Goal: Task Accomplishment & Management: Complete application form

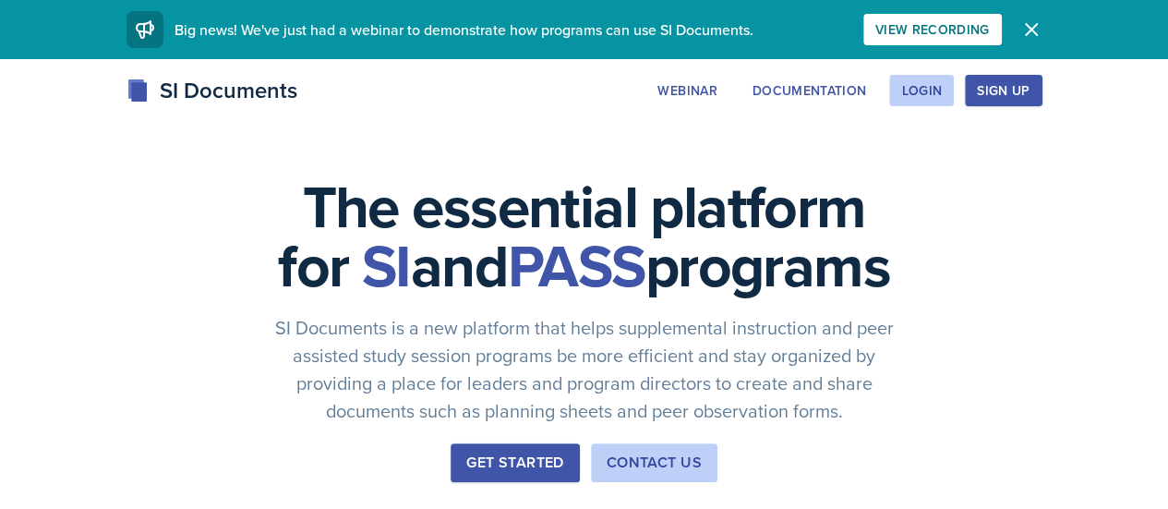
click at [996, 81] on div "Webinar Documentation Login Sign Up" at bounding box center [844, 90] width 396 height 31
click at [942, 90] on div "Login" at bounding box center [921, 90] width 41 height 15
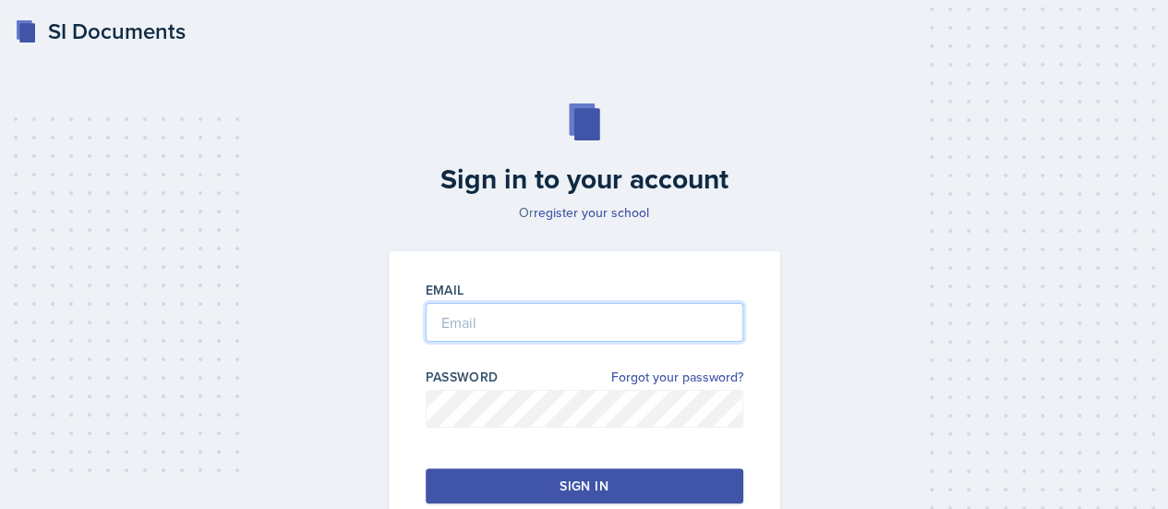
type input "jgold6@students.kennesaw.edu"
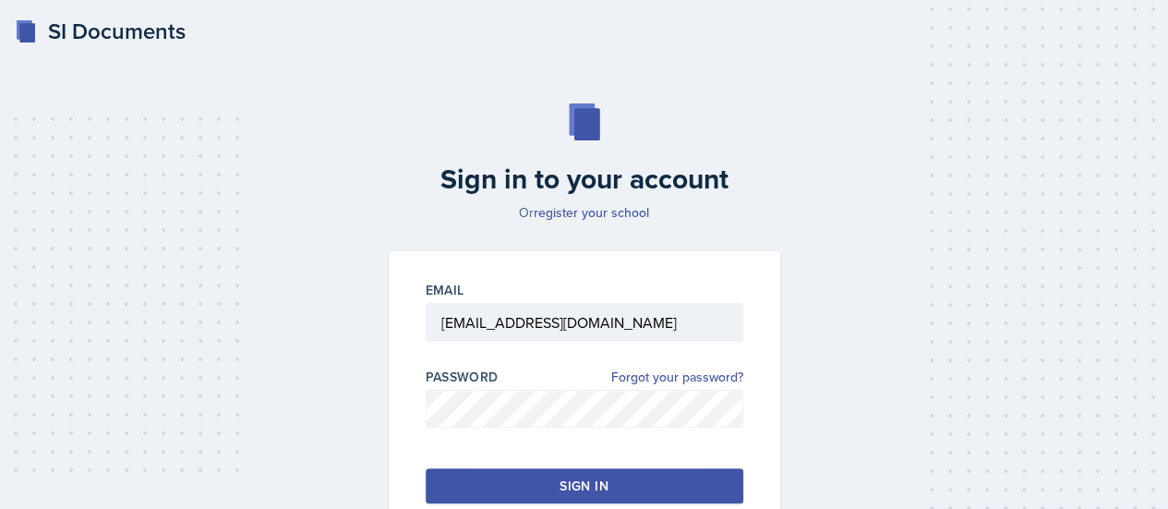
click at [572, 489] on div "Sign in" at bounding box center [584, 486] width 48 height 18
drag, startPoint x: 482, startPoint y: 317, endPoint x: 410, endPoint y: 324, distance: 72.4
click at [410, 324] on div "Email jgold6@students.kennesaw.edu Password Forgot your password? Sign in" at bounding box center [585, 392] width 392 height 282
type input "cgold1@students.kennesaw.edu"
click at [627, 477] on button "Sign in" at bounding box center [585, 485] width 318 height 35
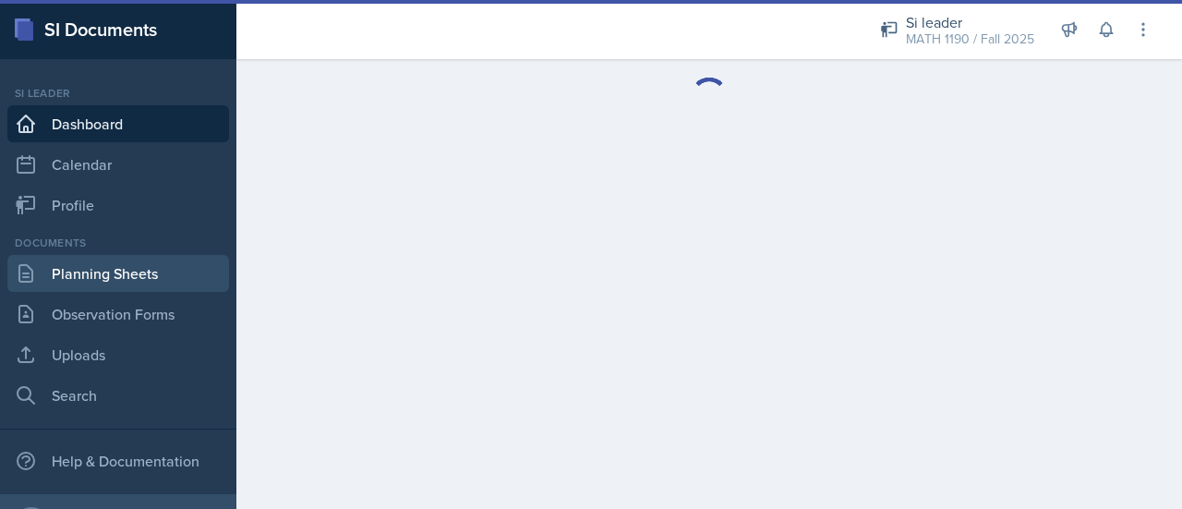
click at [108, 288] on link "Planning Sheets" at bounding box center [118, 273] width 222 height 37
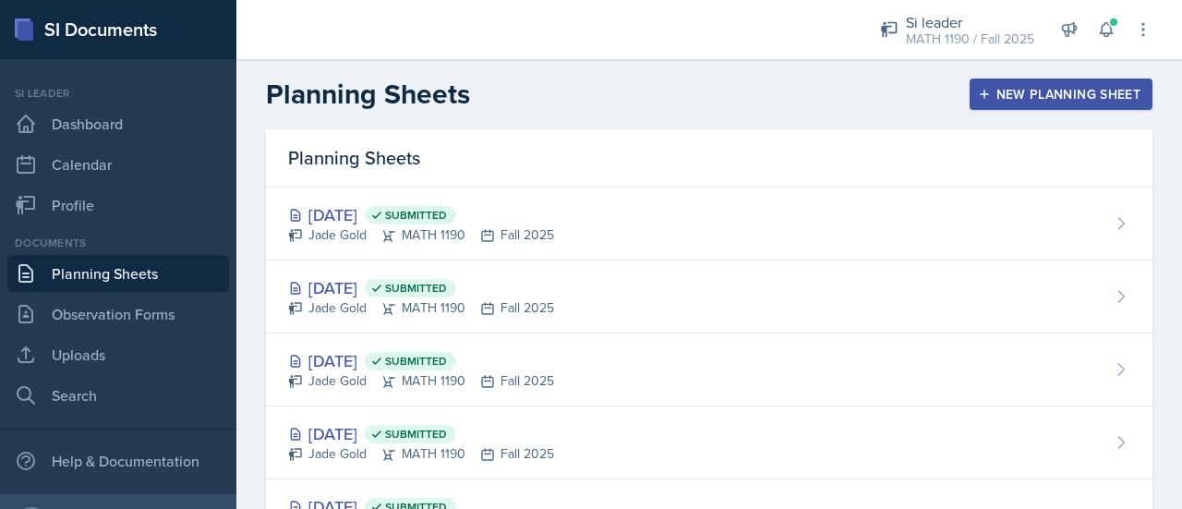
click at [1069, 87] on div "New Planning Sheet" at bounding box center [1061, 94] width 159 height 15
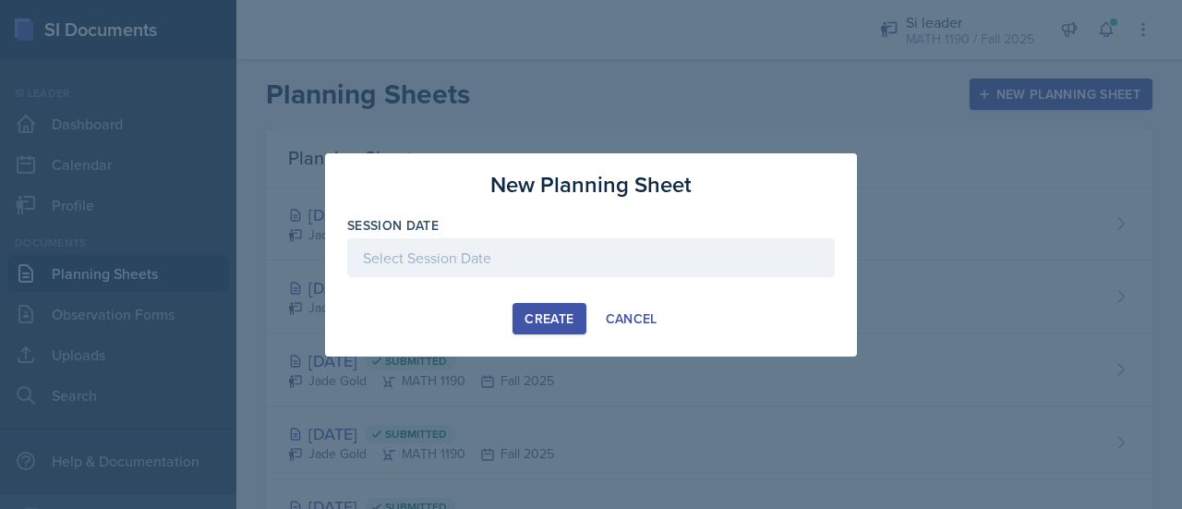
click at [512, 254] on div at bounding box center [591, 257] width 488 height 39
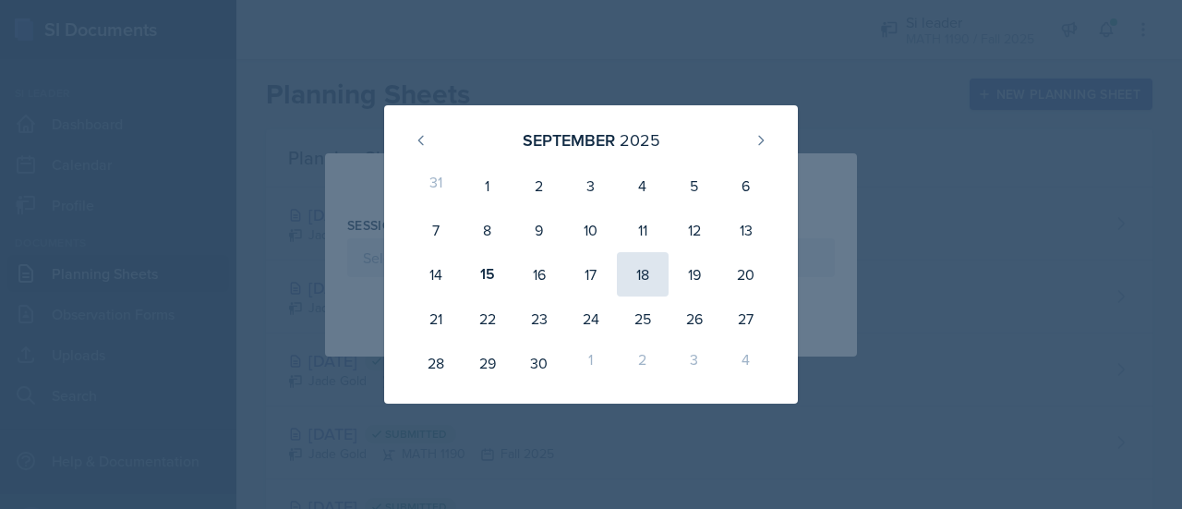
click at [661, 280] on div "18" at bounding box center [643, 274] width 52 height 44
type input "[DATE]"
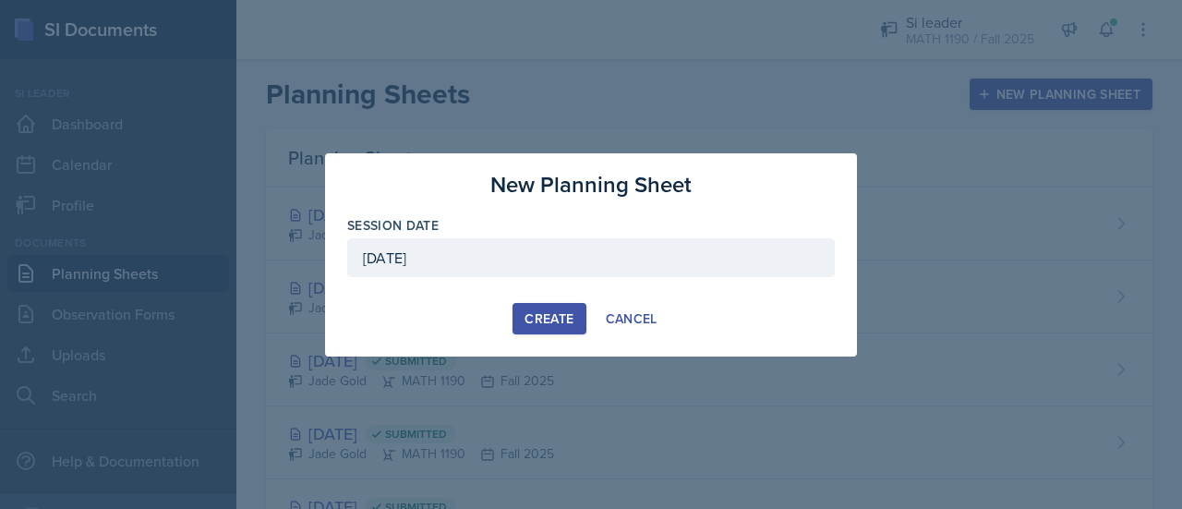
click at [543, 328] on button "Create" at bounding box center [549, 318] width 73 height 31
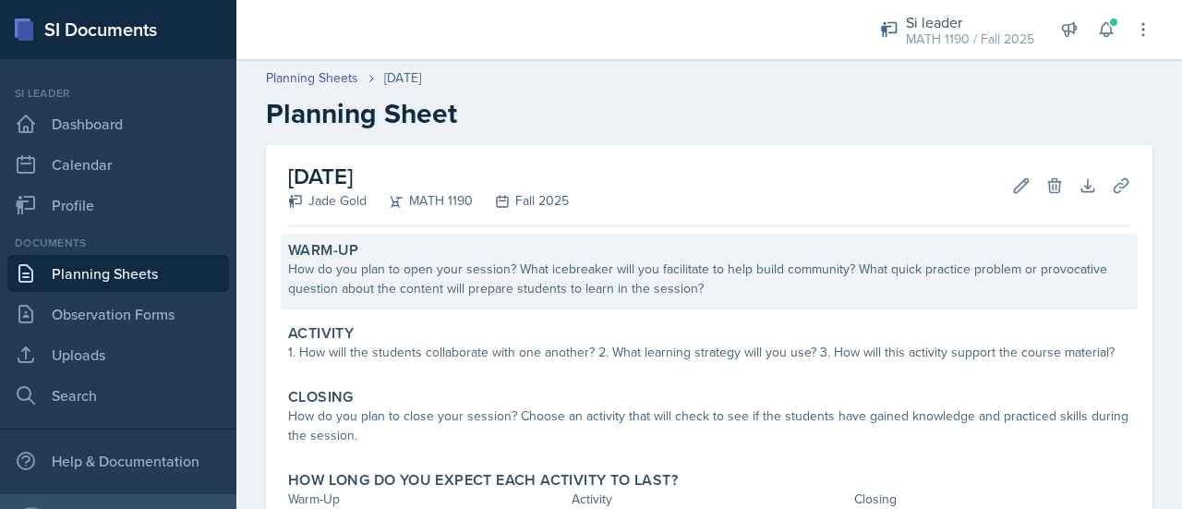
click at [368, 302] on div "Warm-Up How do you plan to open your session? What icebreaker will you facilita…" at bounding box center [709, 272] width 857 height 76
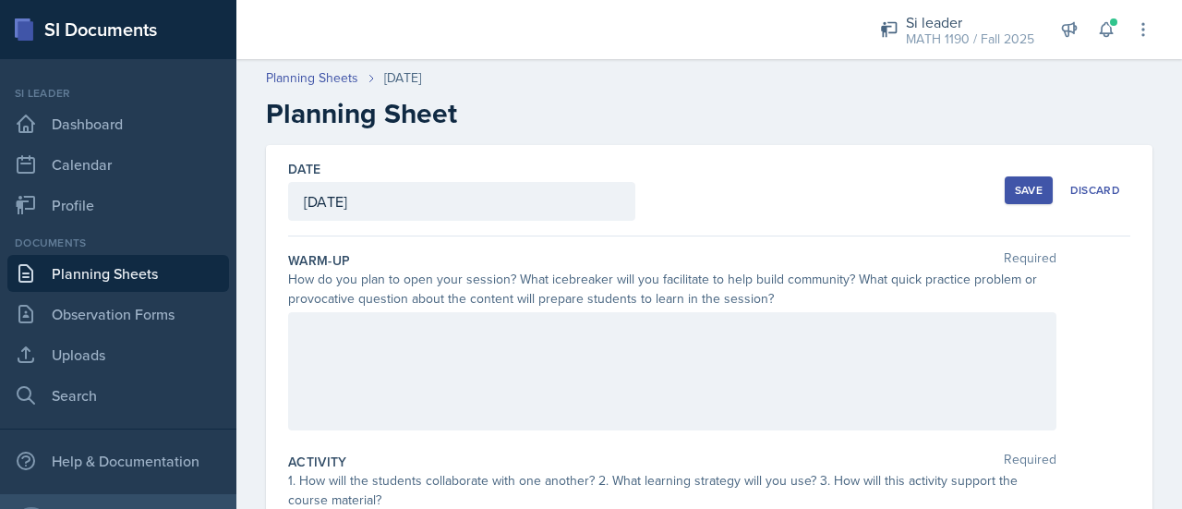
click at [397, 361] on div at bounding box center [672, 371] width 768 height 118
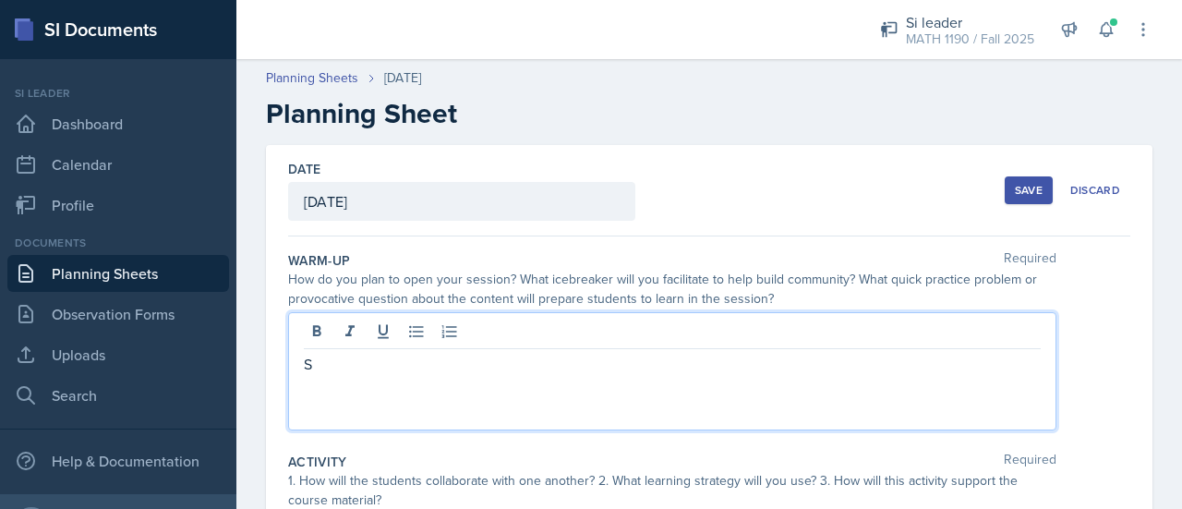
click at [397, 361] on p "S" at bounding box center [672, 364] width 737 height 22
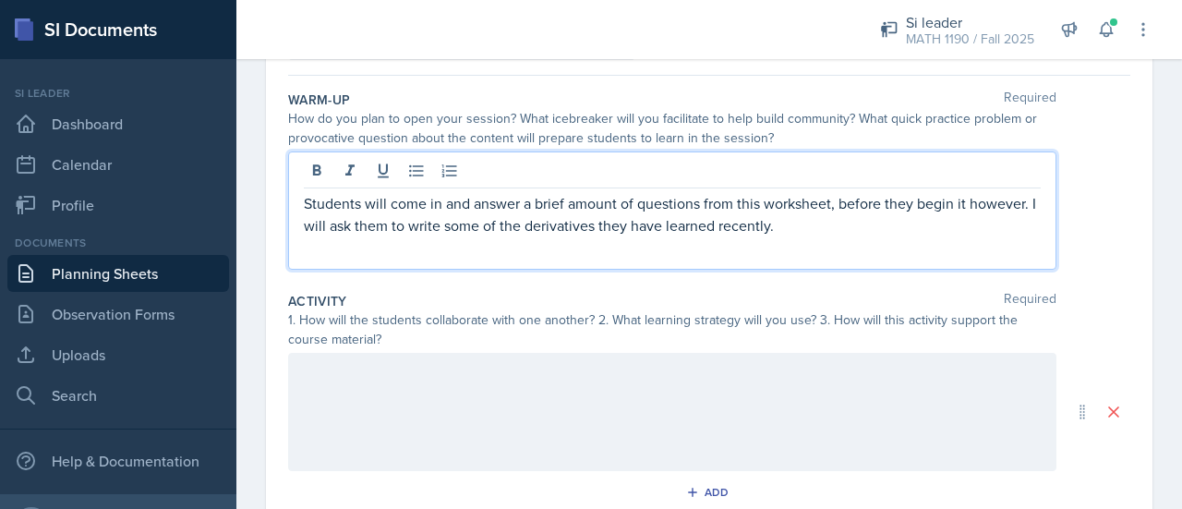
scroll to position [192, 0]
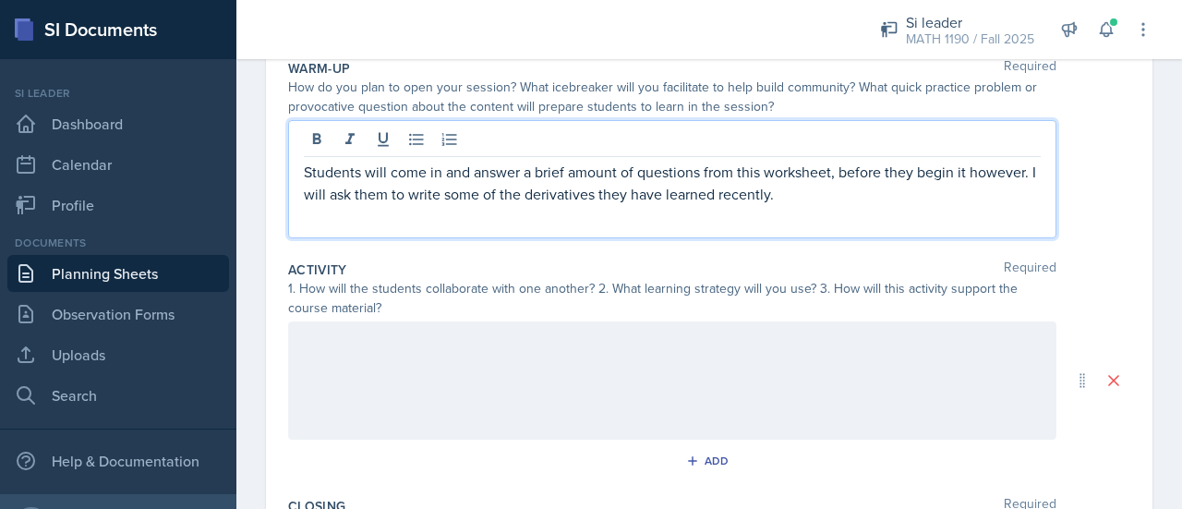
click at [399, 352] on p at bounding box center [672, 341] width 737 height 22
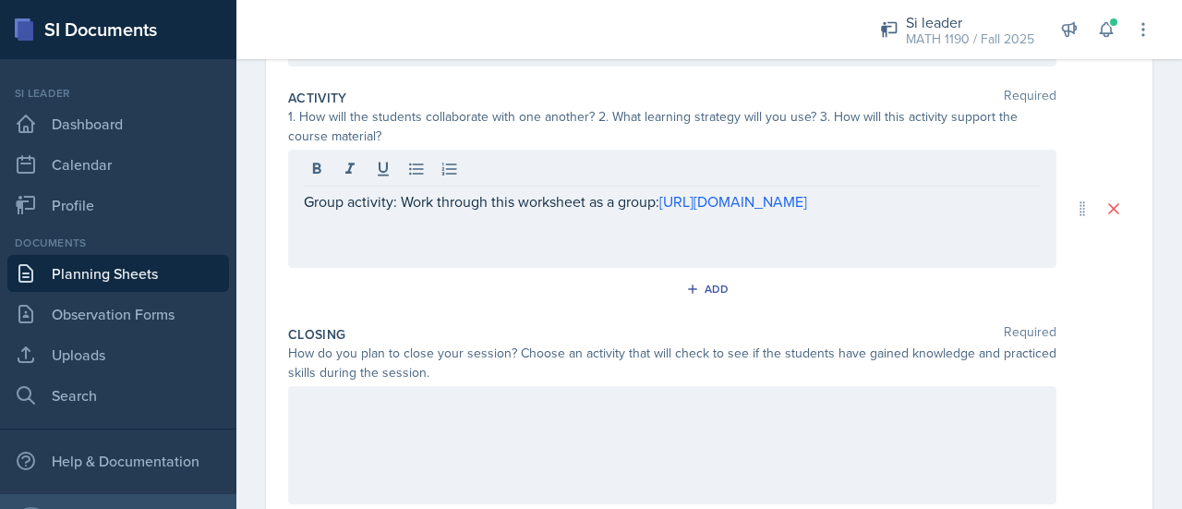
click at [469, 433] on div at bounding box center [672, 445] width 768 height 118
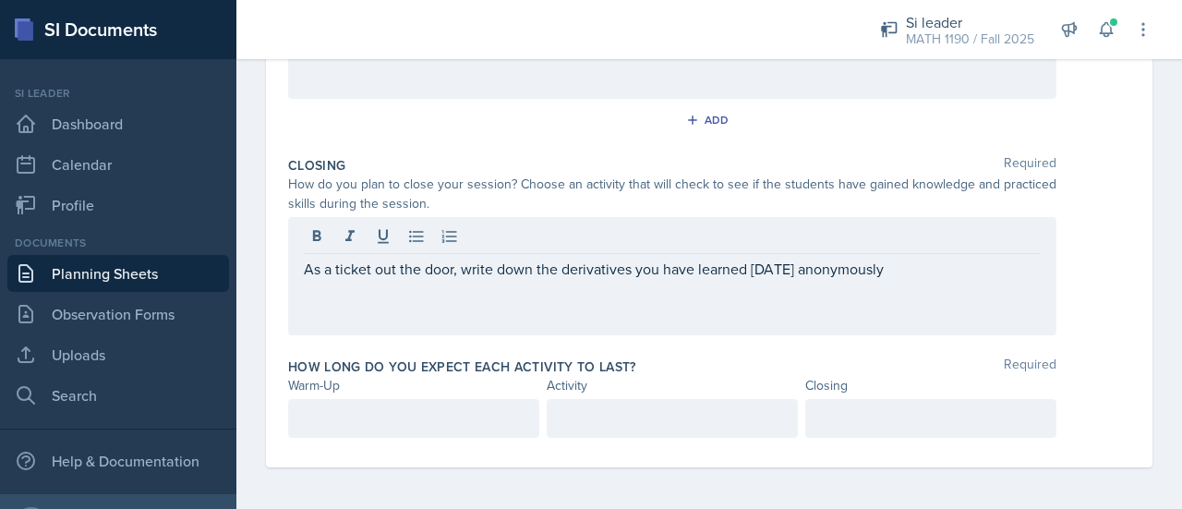
click at [474, 429] on div at bounding box center [413, 418] width 251 height 39
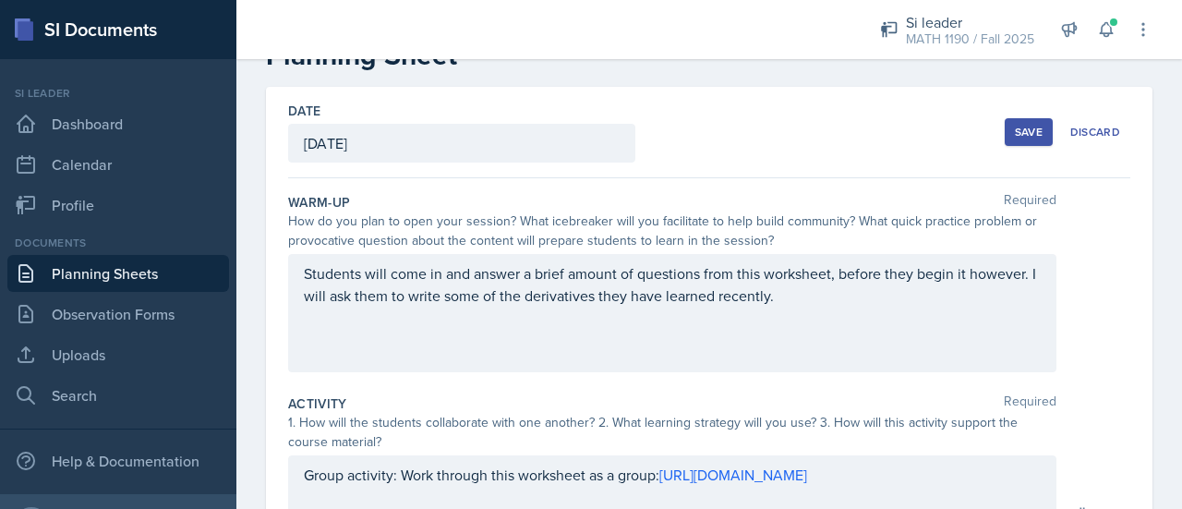
scroll to position [0, 0]
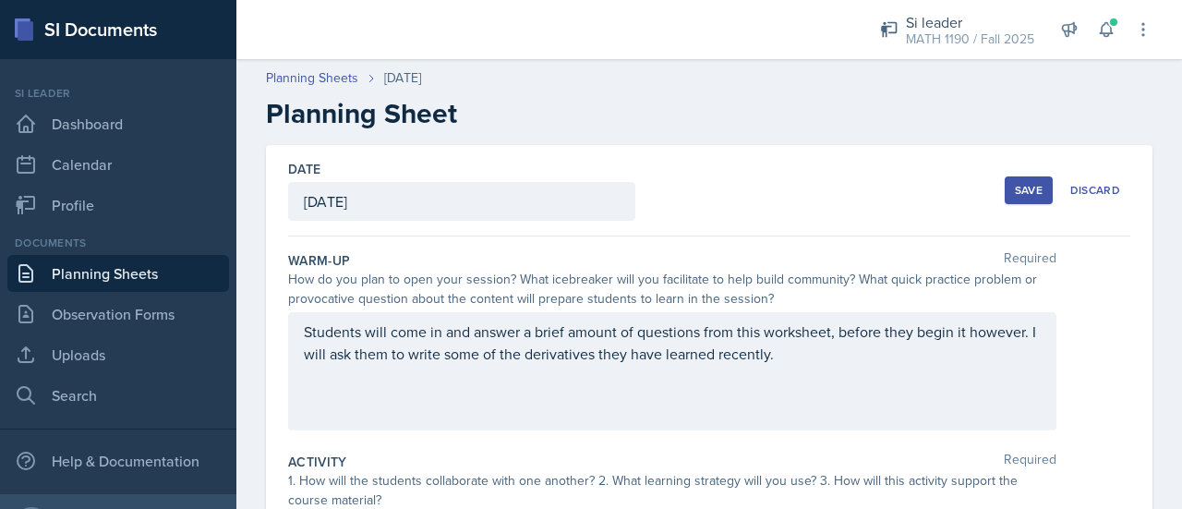
click at [1021, 188] on div "Save" at bounding box center [1029, 190] width 28 height 15
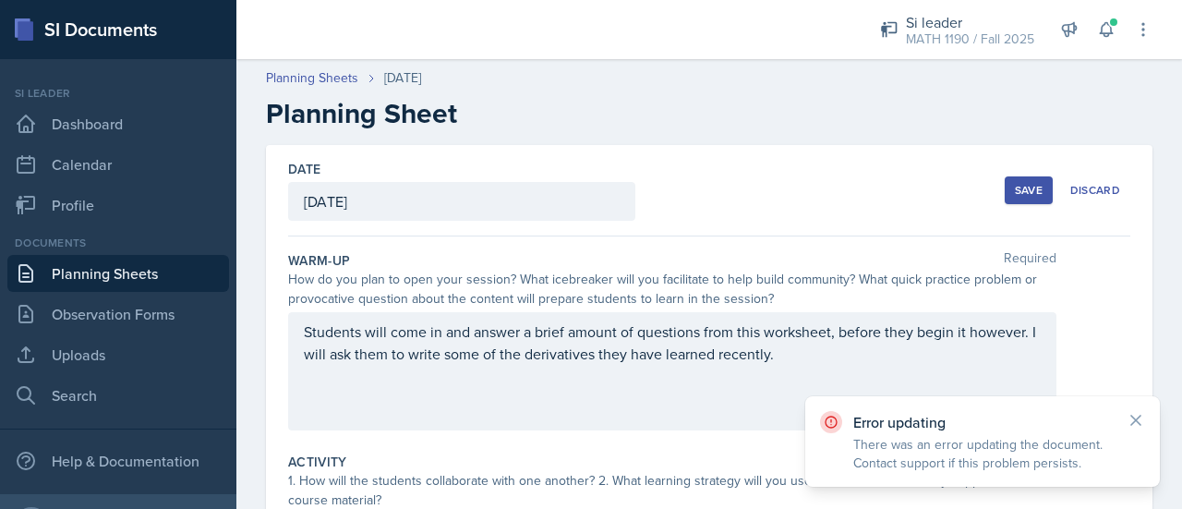
click at [1030, 193] on div "Save" at bounding box center [1029, 190] width 28 height 15
click at [1027, 196] on div "Save" at bounding box center [1029, 190] width 28 height 15
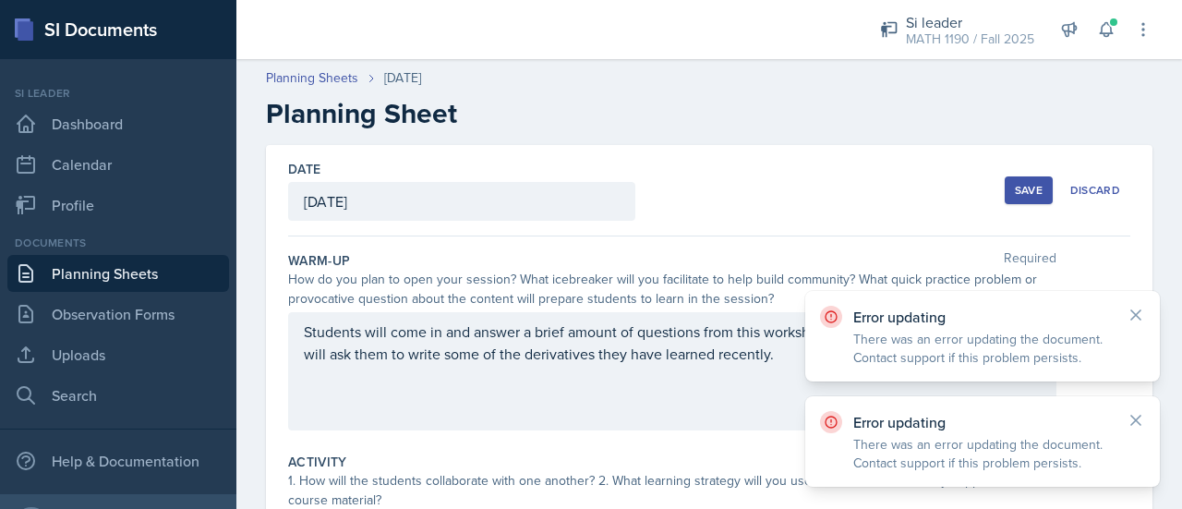
click at [1027, 196] on div "Save" at bounding box center [1029, 190] width 28 height 15
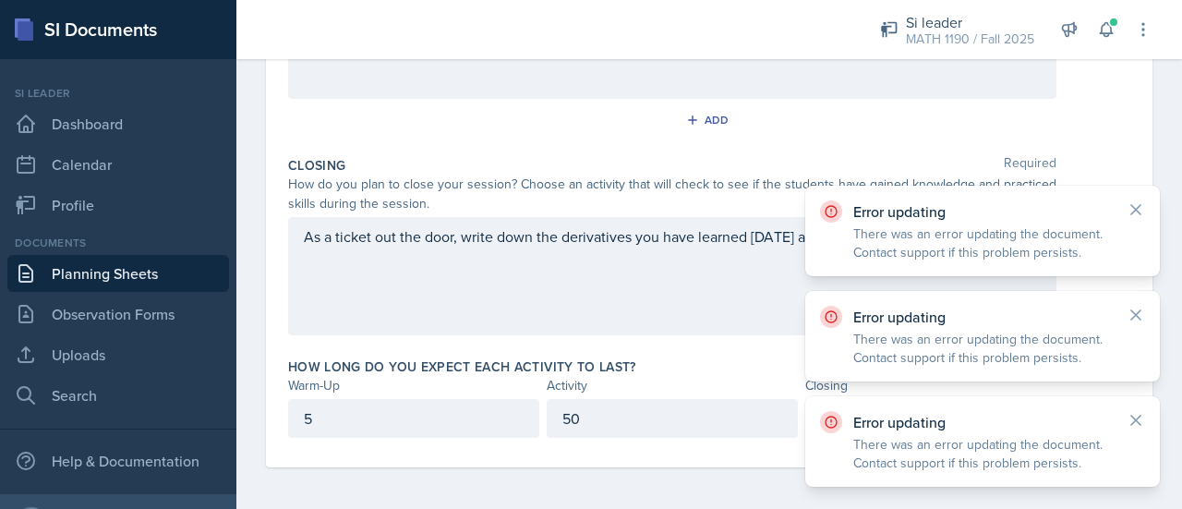
scroll to position [533, 0]
click at [724, 394] on div "How long do you expect each activity to last? Required Warm-Up Activity Closing…" at bounding box center [709, 401] width 842 height 103
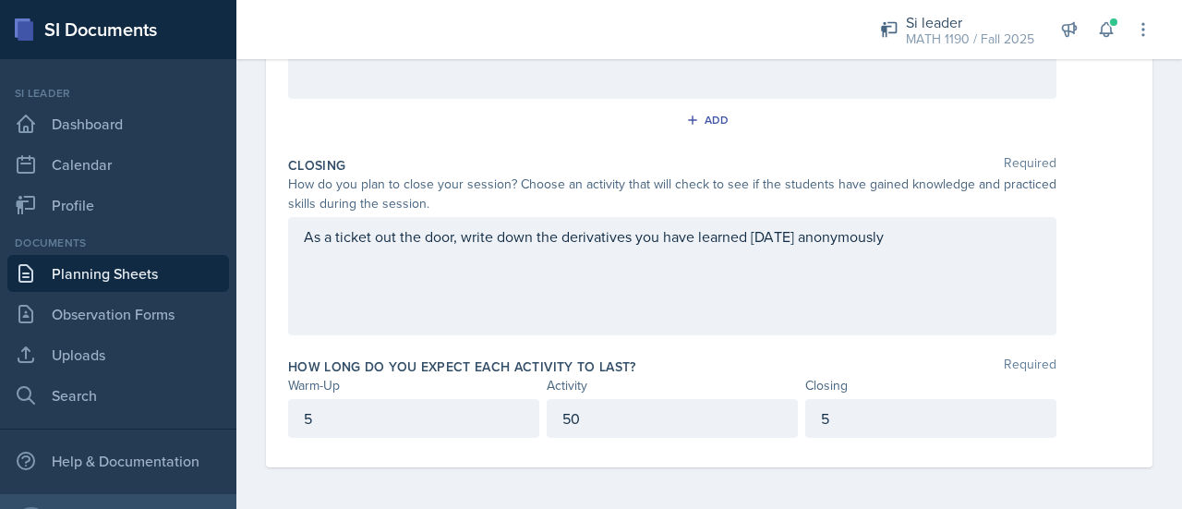
click at [1138, 433] on div "Date September 18th, 2025 September 2025 31 1 2 3 4 5 6 7 8 9 10 11 12 13 14 15…" at bounding box center [709, 39] width 887 height 855
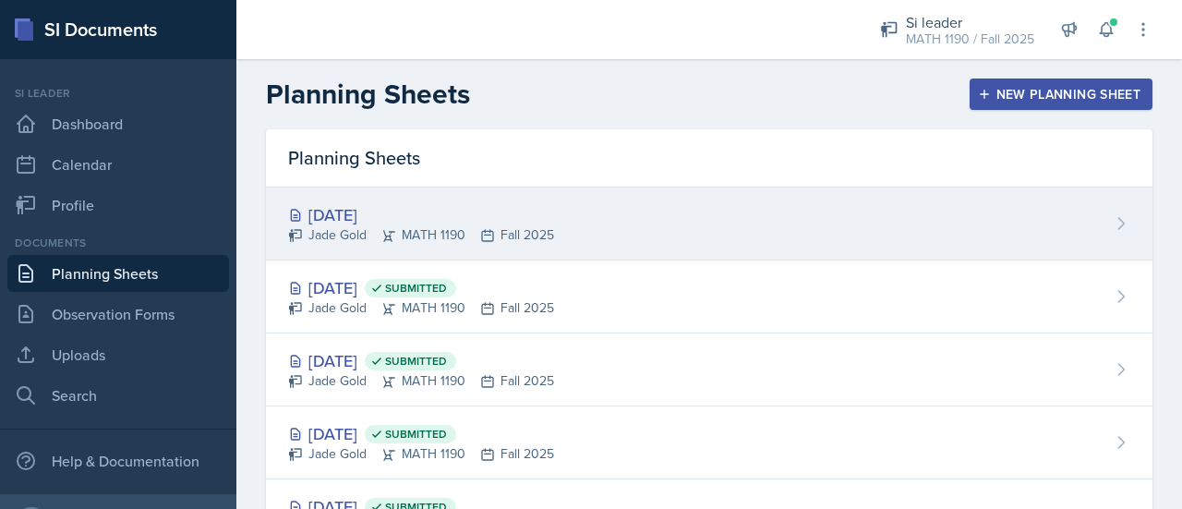
click at [713, 230] on div "[DATE] Jade Gold MATH 1190 Fall 2025" at bounding box center [709, 223] width 887 height 73
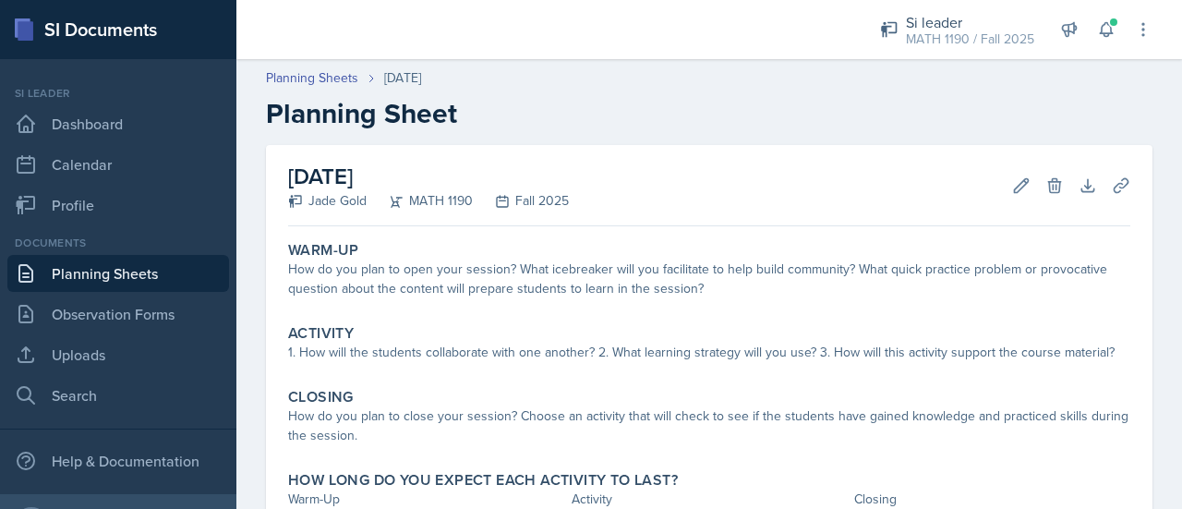
scroll to position [129, 0]
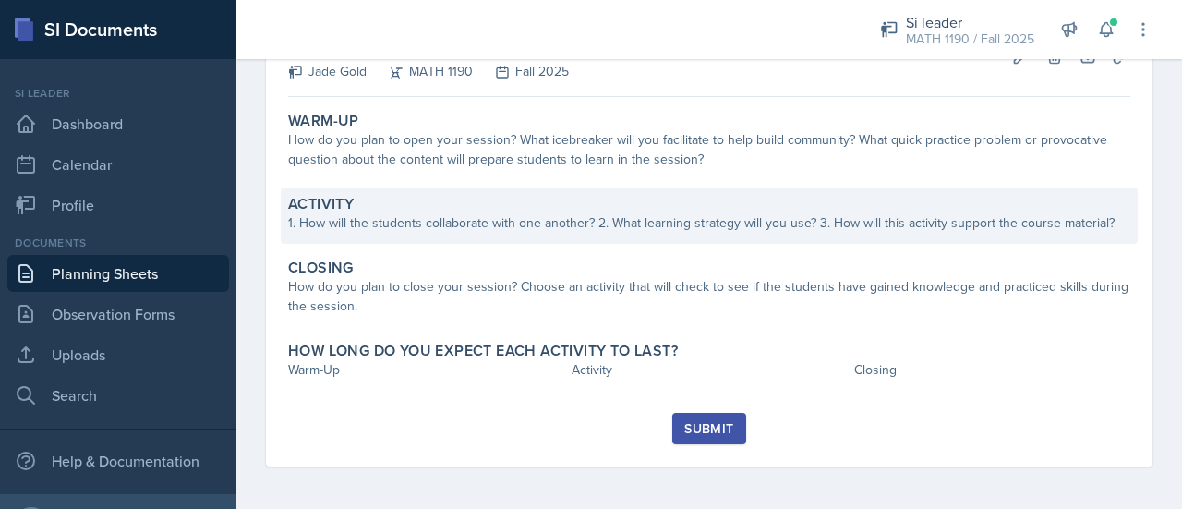
click at [621, 220] on div "1. How will the students collaborate with one another? 2. What learning strateg…" at bounding box center [709, 222] width 842 height 19
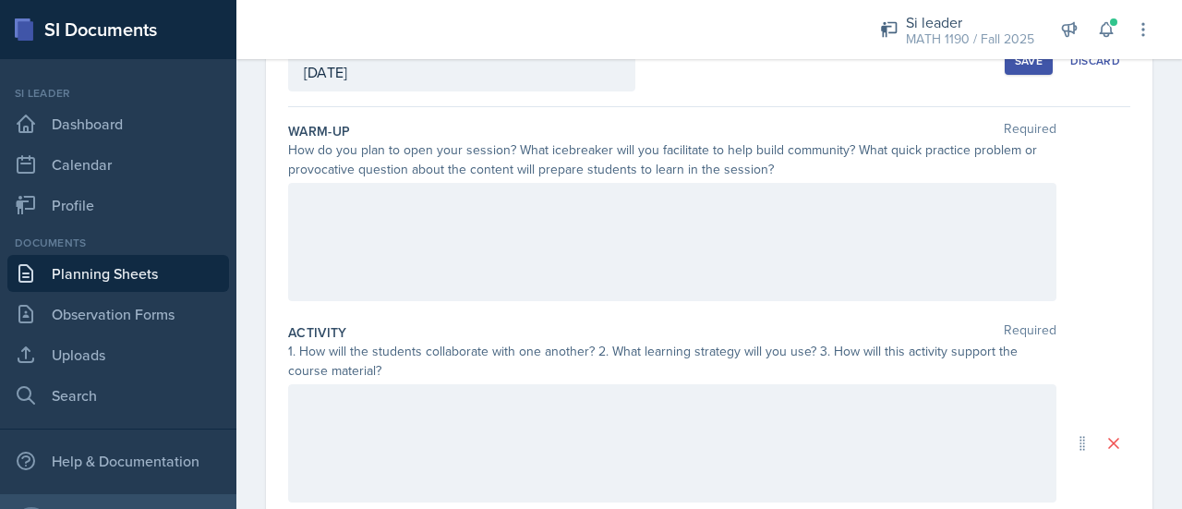
click at [478, 259] on div at bounding box center [672, 242] width 768 height 118
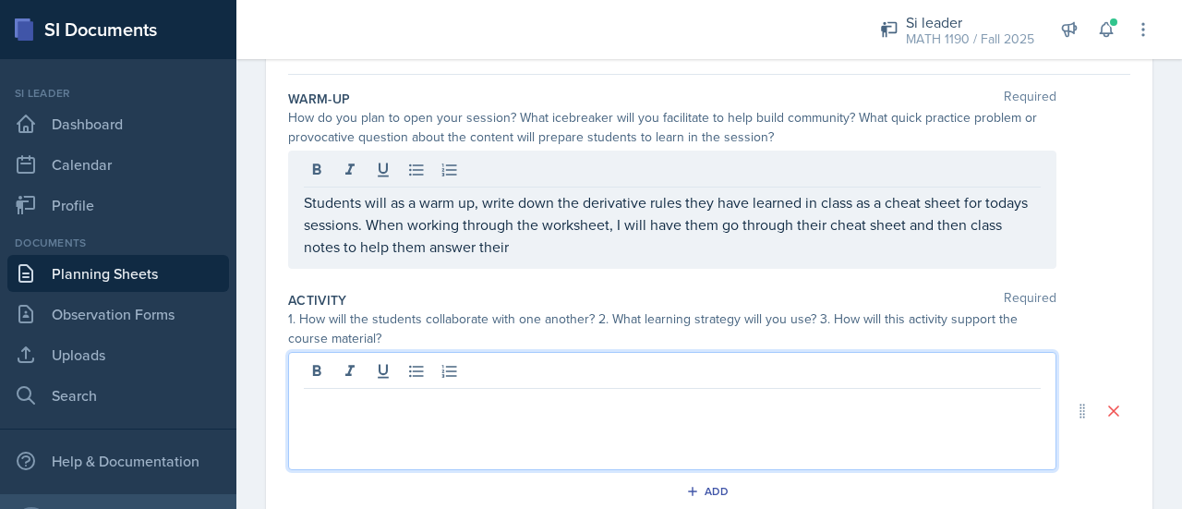
click at [596, 252] on p "Students will as a warm up, write down the derivative rules they have learned i…" at bounding box center [672, 224] width 737 height 66
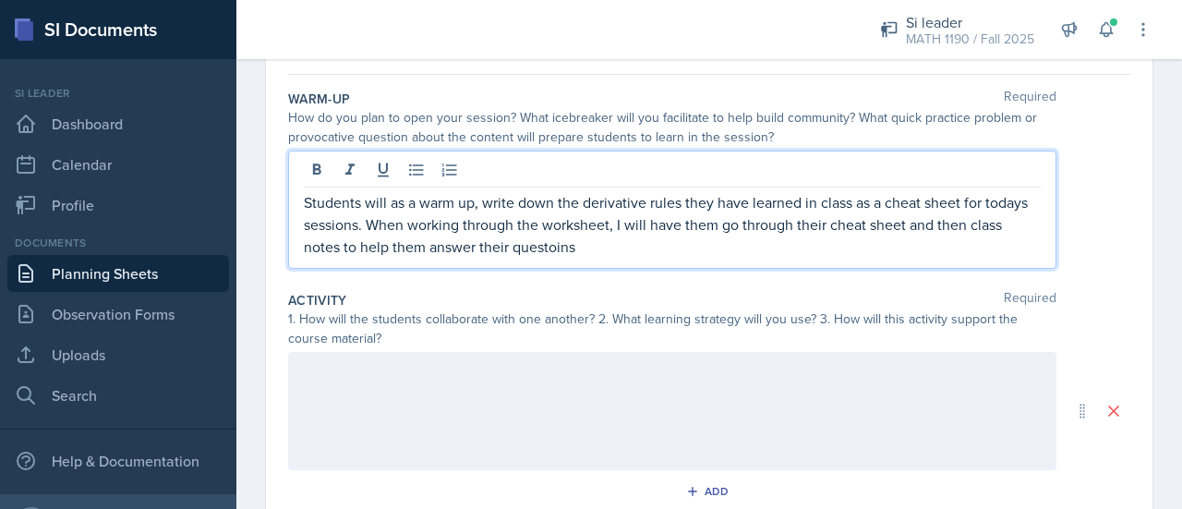
click at [454, 379] on div at bounding box center [672, 411] width 768 height 118
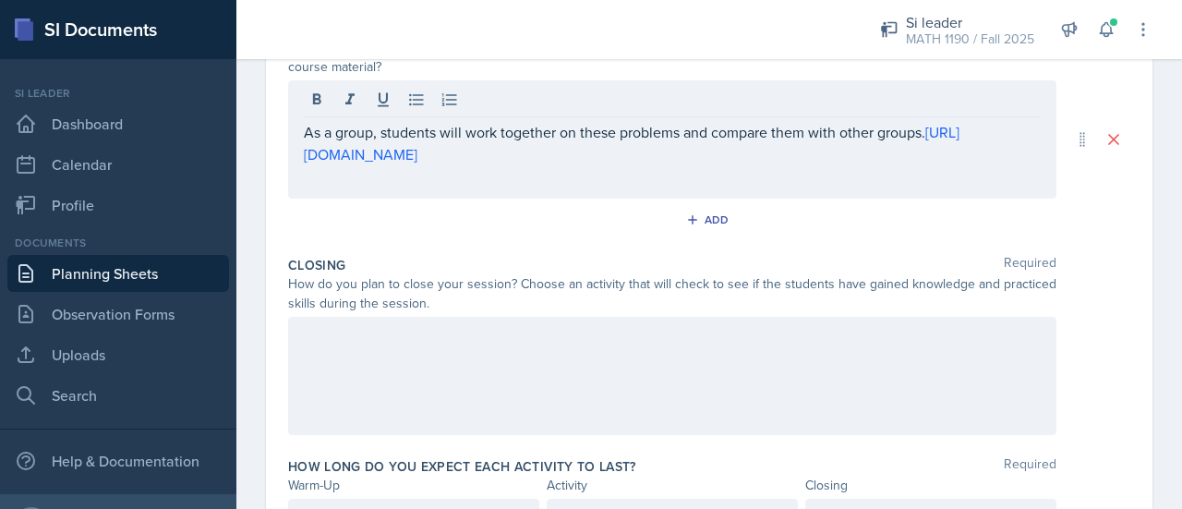
click at [577, 359] on div at bounding box center [672, 376] width 768 height 118
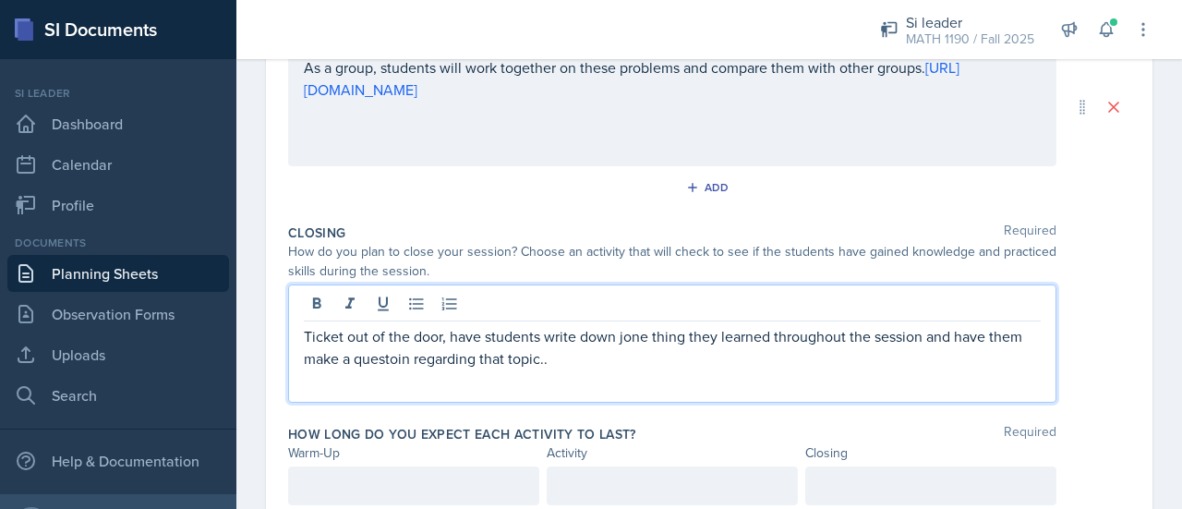
scroll to position [533, 0]
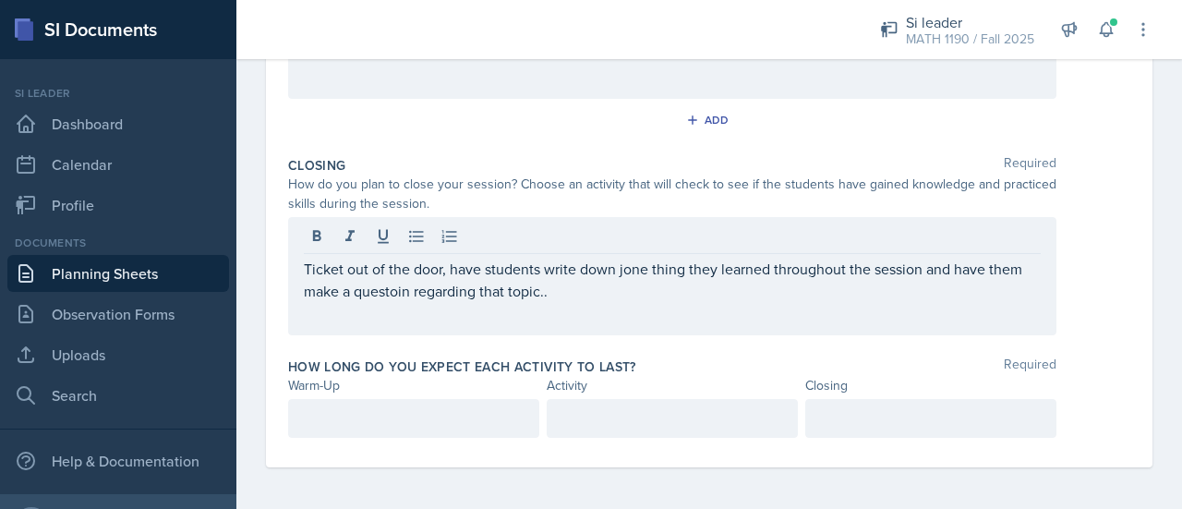
click at [382, 402] on div at bounding box center [413, 418] width 251 height 39
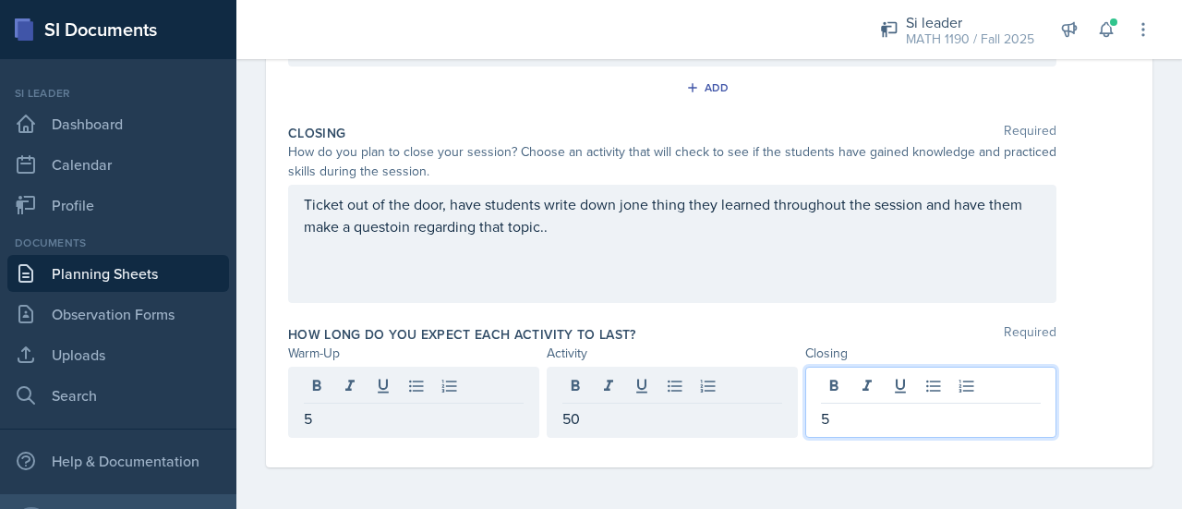
scroll to position [0, 0]
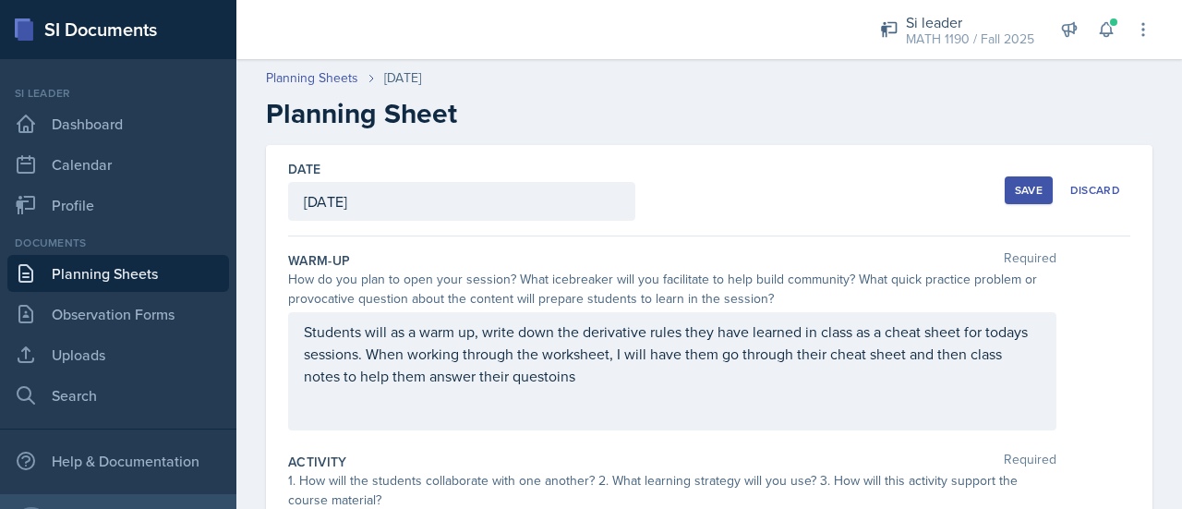
click at [1005, 187] on button "Save" at bounding box center [1029, 190] width 48 height 28
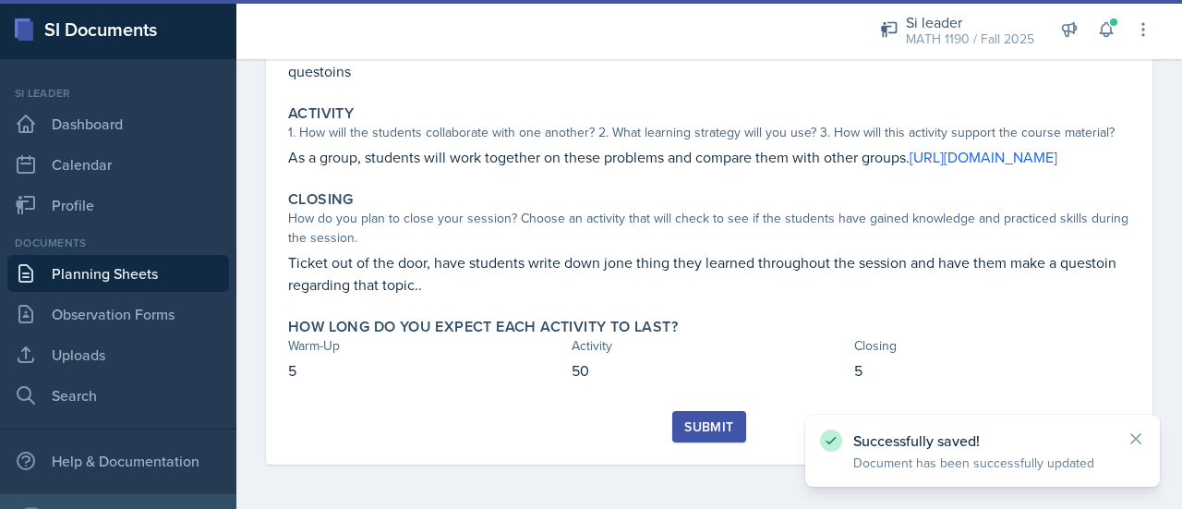
scroll to position [307, 0]
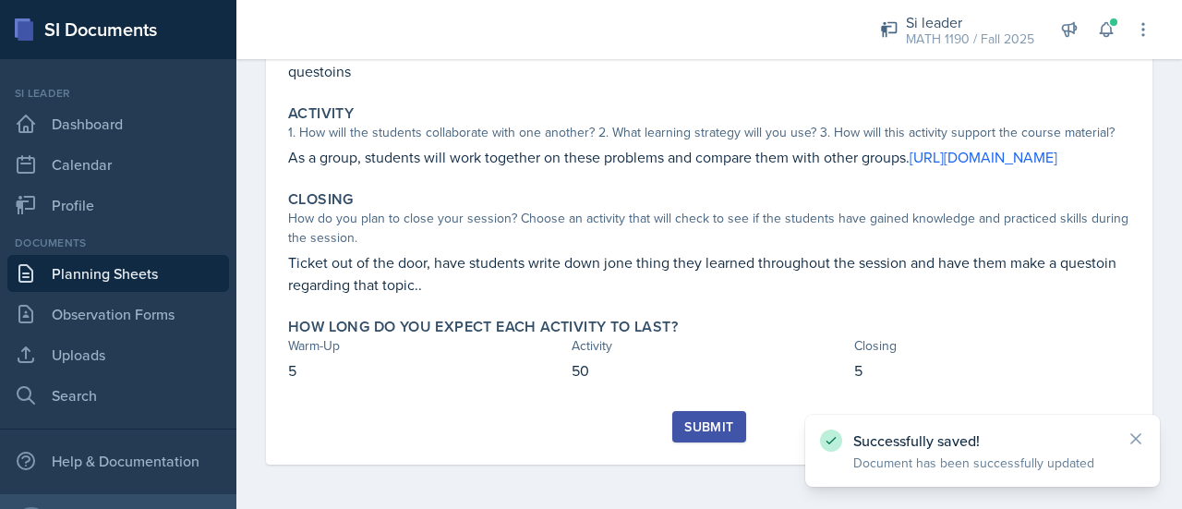
click at [726, 428] on div "Submit" at bounding box center [708, 426] width 49 height 15
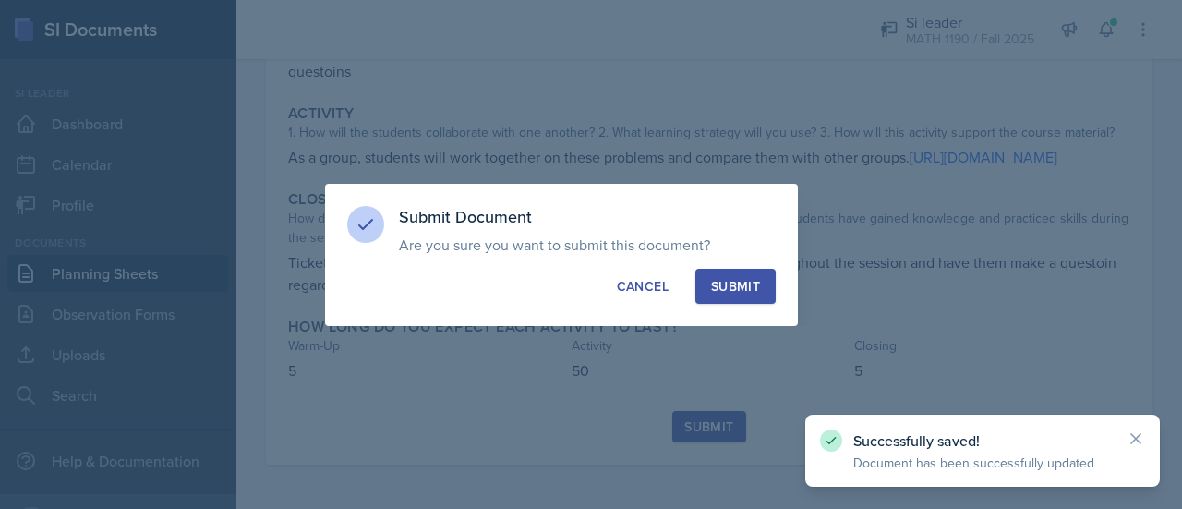
click at [779, 308] on div "Submit Document Are you sure you want to submit this document? This document wi…" at bounding box center [561, 255] width 473 height 142
click at [754, 292] on div "Submit" at bounding box center [735, 286] width 49 height 18
